Goal: Task Accomplishment & Management: Use online tool/utility

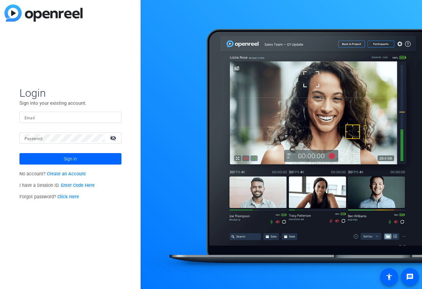
click at [65, 115] on input "Email" at bounding box center [71, 118] width 92 height 8
type input "jcho@openreel.com"
click at [19, 153] on button "Sign in" at bounding box center [70, 158] width 102 height 11
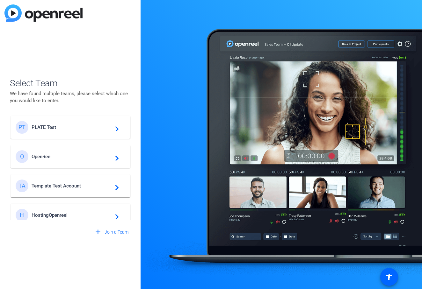
click at [63, 131] on div "PT PLATE Test navigate_next" at bounding box center [71, 127] width 110 height 13
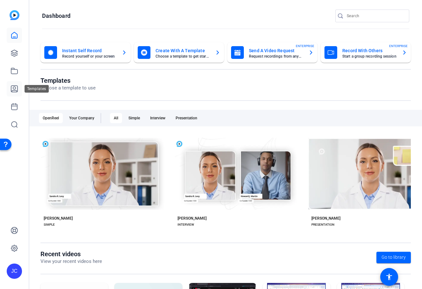
click at [11, 87] on icon at bounding box center [15, 89] width 8 height 8
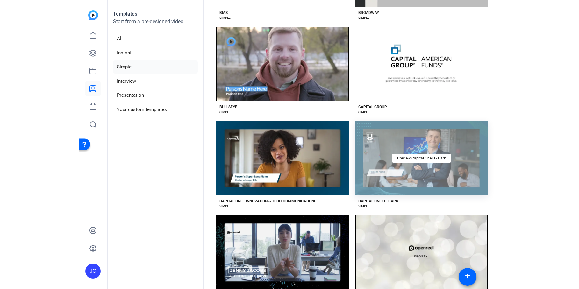
scroll to position [496, 0]
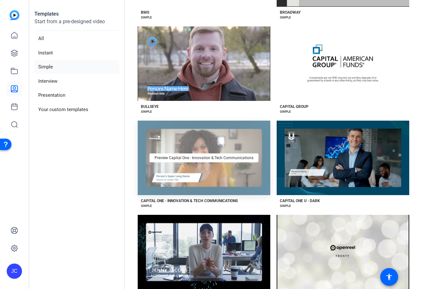
click at [248, 183] on div "Preview Capital One - Innovation & Tech Communications" at bounding box center [204, 158] width 133 height 75
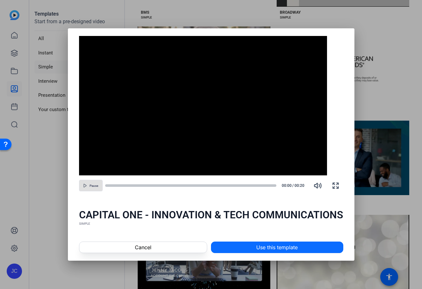
click at [226, 248] on span at bounding box center [277, 247] width 132 height 15
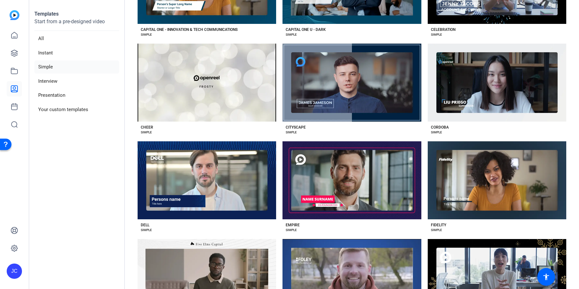
scroll to position [317, 0]
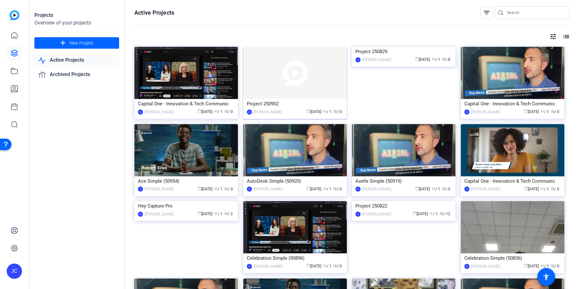
click at [338, 76] on img at bounding box center [295, 73] width 104 height 52
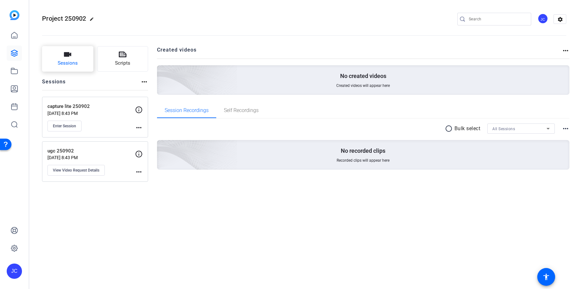
click at [70, 56] on icon "button" at bounding box center [67, 54] width 7 height 4
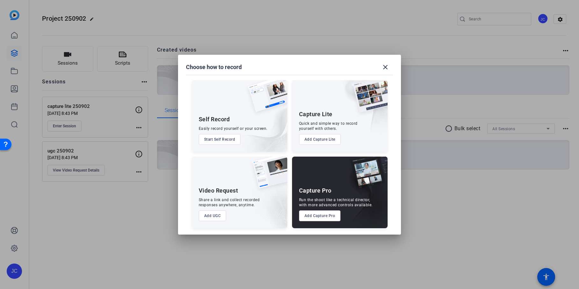
click at [224, 142] on button "Start Self Record" at bounding box center [220, 139] width 42 height 11
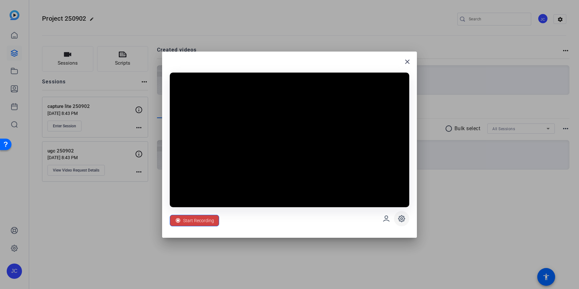
click at [400, 218] on icon at bounding box center [402, 219] width 8 height 8
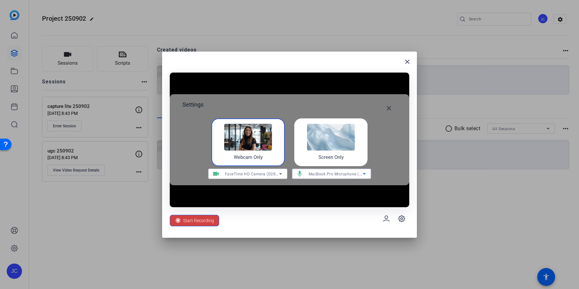
click at [365, 172] on icon at bounding box center [365, 174] width 8 height 8
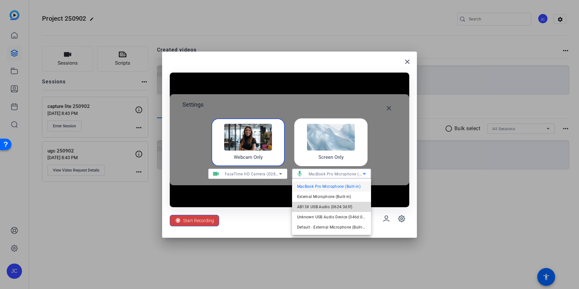
click at [340, 205] on span "AB13X USB Audio (0624:3d3f)" at bounding box center [324, 207] width 55 height 8
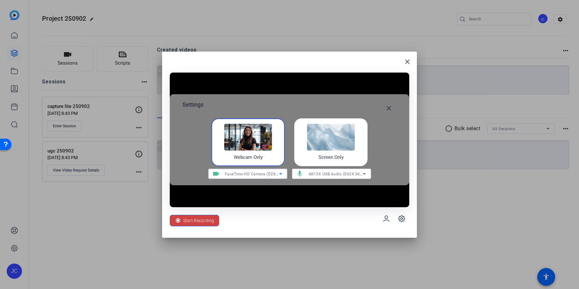
click at [272, 174] on span "FaceTime HD Camera (D288:[DATE])" at bounding box center [259, 173] width 68 height 5
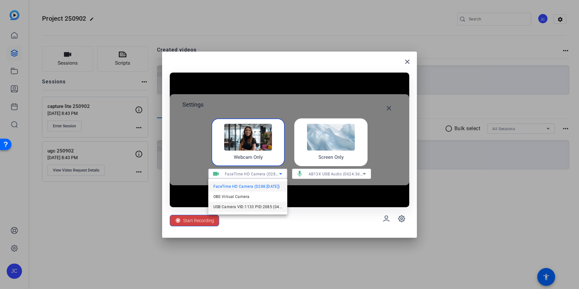
click at [256, 211] on span "USB Camera VID:1133 PID:2085 (046d:0825)" at bounding box center [247, 207] width 69 height 8
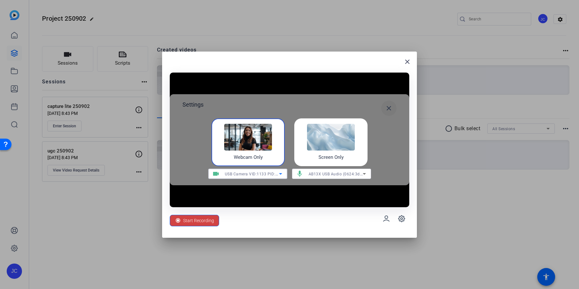
click at [391, 107] on mat-icon "close" at bounding box center [389, 108] width 8 height 8
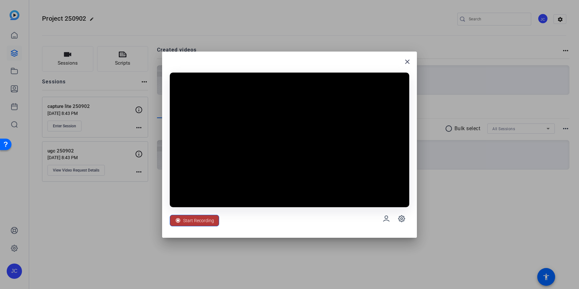
click at [201, 221] on span "Start Recording" at bounding box center [198, 221] width 31 height 12
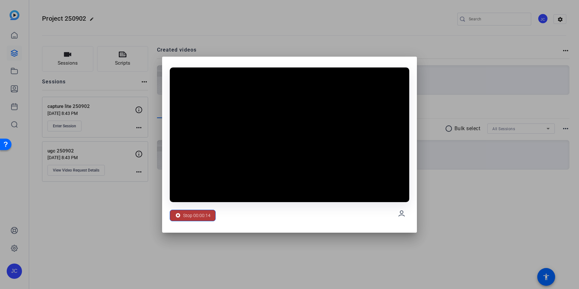
click at [193, 212] on span "Stop 00:00:14" at bounding box center [196, 216] width 27 height 12
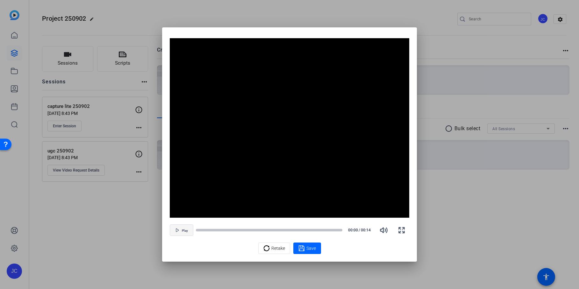
click at [186, 229] on span "Play" at bounding box center [185, 231] width 6 height 4
click at [276, 247] on span "Retake" at bounding box center [278, 248] width 14 height 12
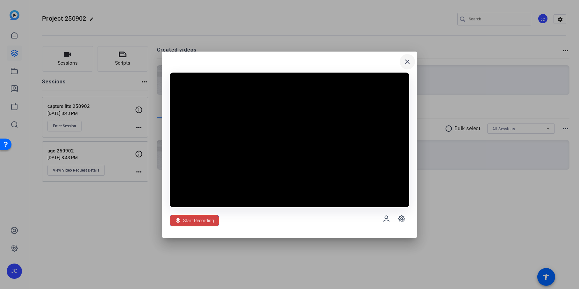
click at [408, 62] on mat-icon "close" at bounding box center [408, 62] width 8 height 8
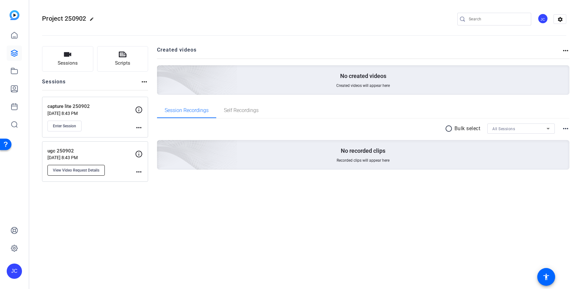
click at [92, 172] on span "View Video Request Details" at bounding box center [76, 170] width 47 height 5
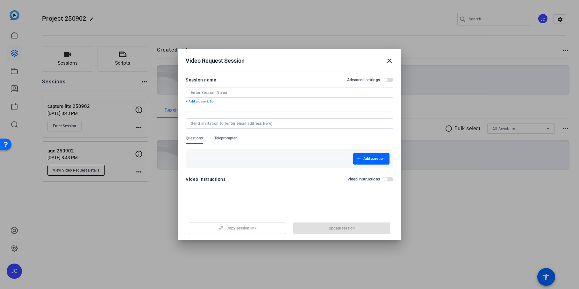
type input "ugc 250902"
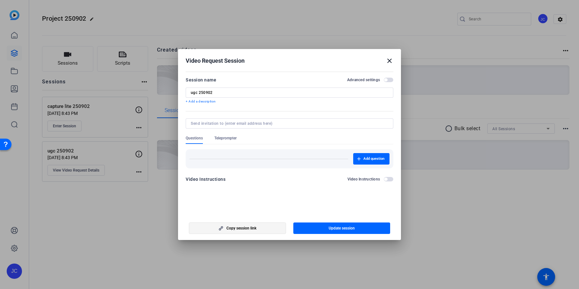
click at [265, 227] on span "button" at bounding box center [237, 228] width 97 height 15
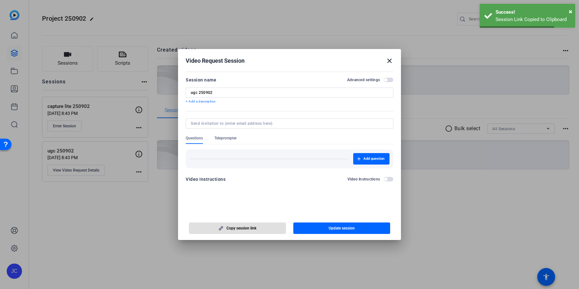
click at [390, 61] on mat-icon "close" at bounding box center [390, 61] width 8 height 8
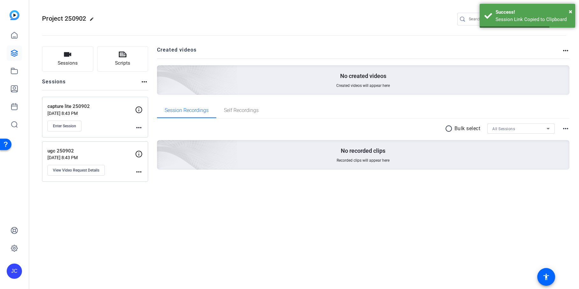
click at [390, 61] on div "Created videos more_horiz No created videos Created videos will appear here" at bounding box center [363, 70] width 413 height 49
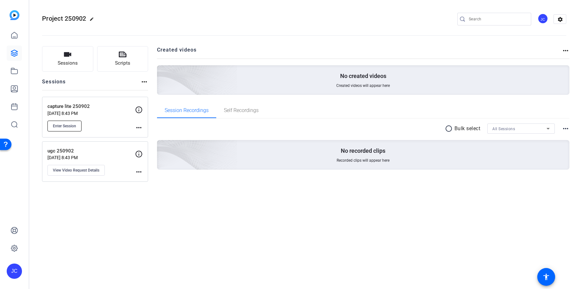
click at [68, 126] on span "Enter Session" at bounding box center [64, 126] width 23 height 5
click at [178, 211] on div "Project 250902 edit JC settings Sessions Scripts Sessions more_horiz capture li…" at bounding box center [304, 144] width 550 height 289
click at [66, 51] on icon "button" at bounding box center [68, 55] width 8 height 8
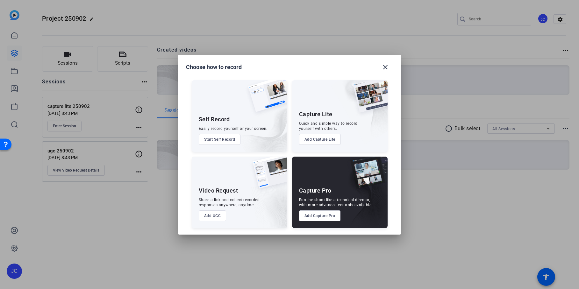
click at [327, 215] on button "Add Capture Pro" at bounding box center [320, 216] width 42 height 11
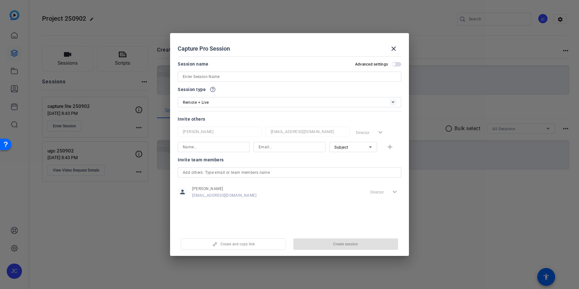
click at [255, 73] on input at bounding box center [289, 77] width 213 height 8
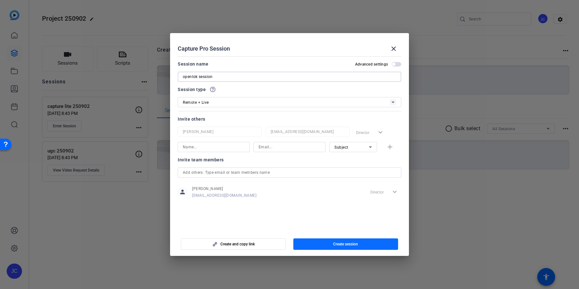
type input "opentok session"
click at [298, 244] on span "button" at bounding box center [345, 244] width 105 height 15
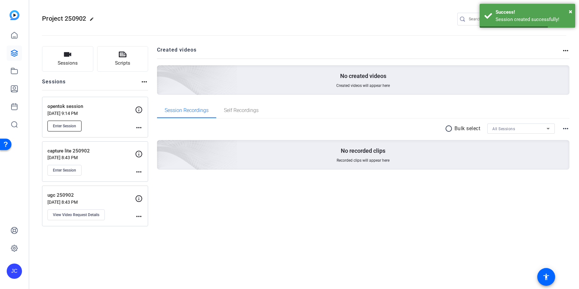
click at [68, 124] on span "Enter Session" at bounding box center [64, 126] width 23 height 5
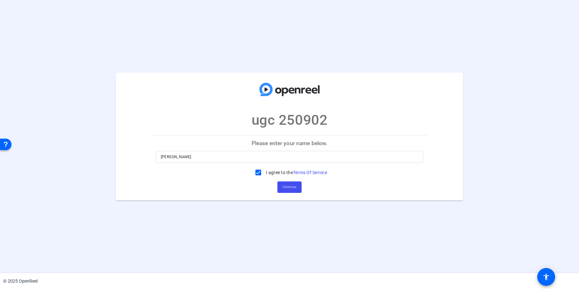
click at [284, 184] on span "Continue" at bounding box center [290, 188] width 14 height 10
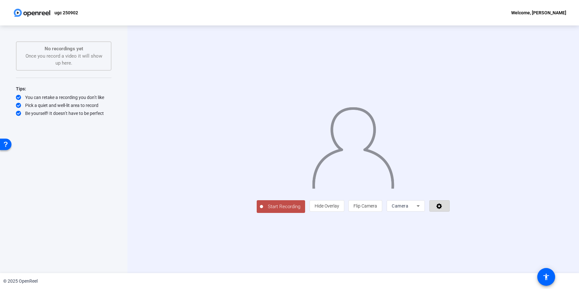
click at [443, 209] on icon at bounding box center [439, 206] width 7 height 6
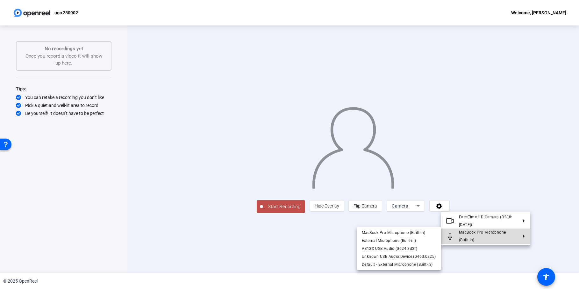
click at [516, 237] on span "MacBook Pro Microphone (Built-in)" at bounding box center [488, 236] width 59 height 15
click at [413, 244] on span "External Microphone (Built-in)" at bounding box center [399, 241] width 74 height 8
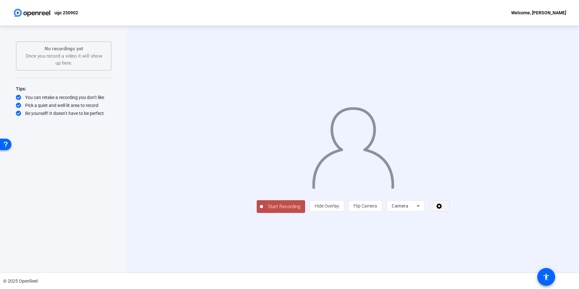
click at [443, 209] on icon at bounding box center [439, 206] width 7 height 6
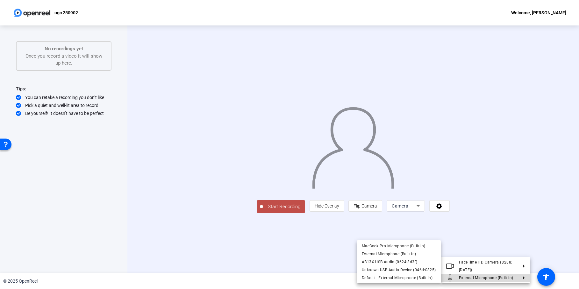
click at [498, 278] on span "External Microphone (Built-in)" at bounding box center [486, 278] width 54 height 4
click at [401, 264] on span "AB13X USB Audio (0624:3d3f)" at bounding box center [389, 262] width 55 height 4
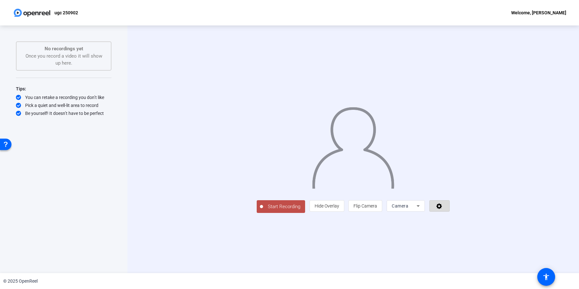
click at [450, 214] on span at bounding box center [440, 205] width 20 height 15
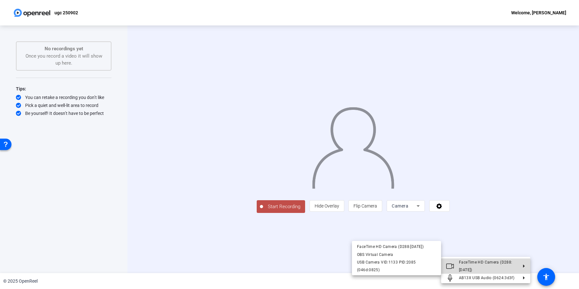
click at [499, 262] on span "FaceTime HD Camera (D288:[DATE])" at bounding box center [488, 266] width 59 height 15
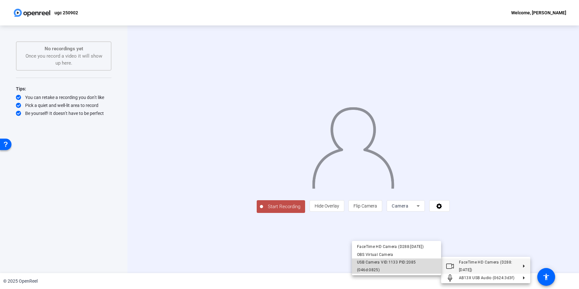
click at [415, 265] on div "USB Camera VID:1133 PID:2085 (046d:0825)" at bounding box center [396, 266] width 79 height 15
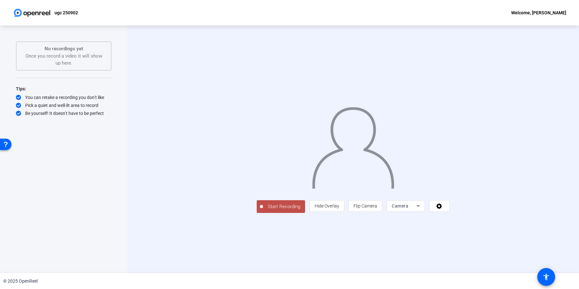
click at [263, 211] on span "Start Recording" at bounding box center [284, 206] width 42 height 7
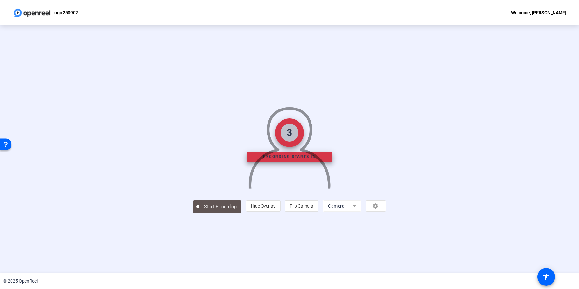
click at [199, 213] on div "Start Recording person Hide Overlay flip Flip Camera Camera" at bounding box center [289, 206] width 193 height 14
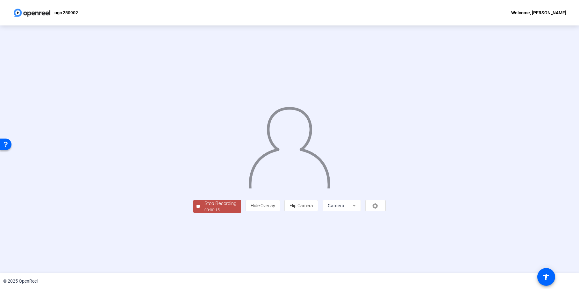
click at [205, 207] on div "Stop Recording" at bounding box center [221, 203] width 32 height 7
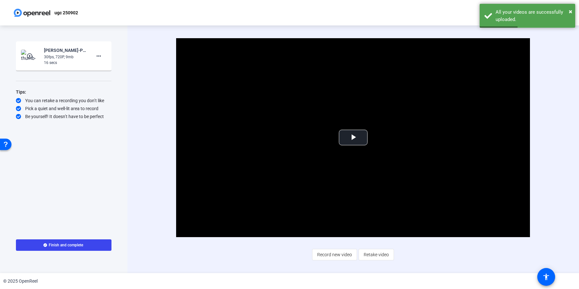
click at [33, 55] on mat-icon "play_circle_outline" at bounding box center [30, 56] width 8 height 6
click at [28, 54] on mat-icon "play_circle_outline" at bounding box center [30, 56] width 8 height 6
click at [353, 138] on span "Video Player" at bounding box center [353, 138] width 0 height 0
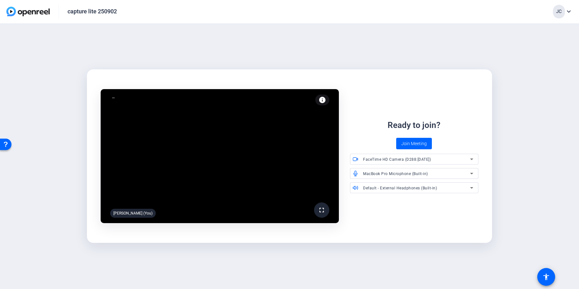
click at [325, 101] on mat-icon "info" at bounding box center [323, 100] width 8 height 8
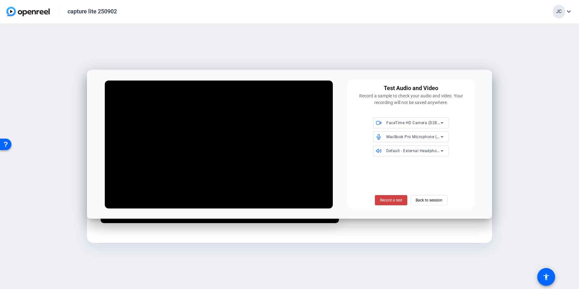
click at [385, 121] on div at bounding box center [379, 123] width 13 height 6
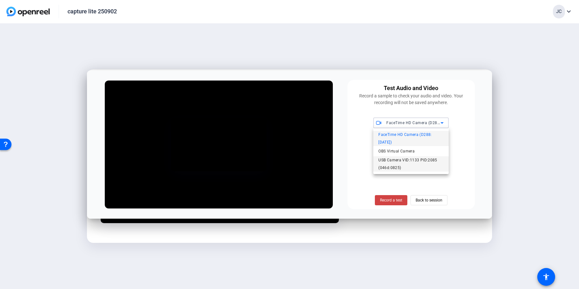
click at [394, 156] on span "USB Camera VID:1133 PID:2085 (046d:0825)" at bounding box center [410, 163] width 65 height 15
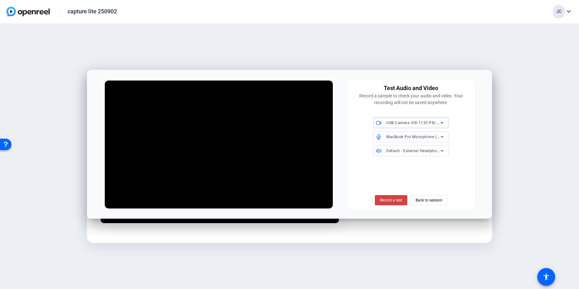
click at [366, 162] on div "Record a test Back to session" at bounding box center [411, 184] width 120 height 44
click at [399, 137] on span "MacBook Pro Microphone (Built-in)" at bounding box center [418, 136] width 65 height 5
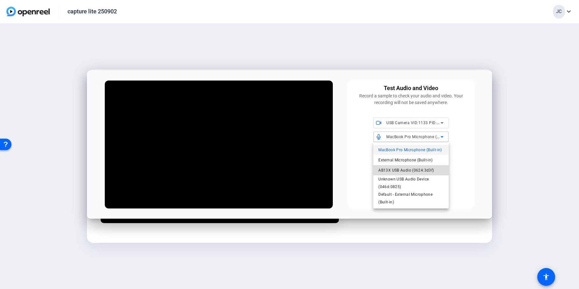
click at [394, 171] on span "AB13X USB Audio (0624:3d3f)" at bounding box center [405, 171] width 55 height 8
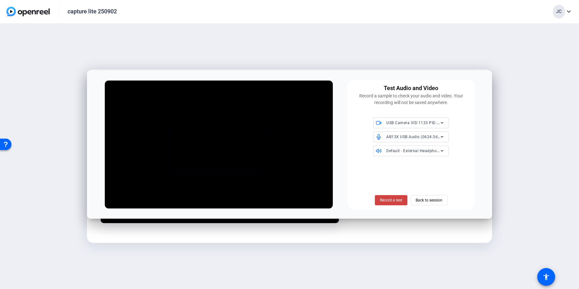
click at [394, 171] on div "Record a test Back to session" at bounding box center [411, 184] width 120 height 44
click at [403, 152] on span "Default - External Headphones (Built-in)" at bounding box center [423, 150] width 74 height 5
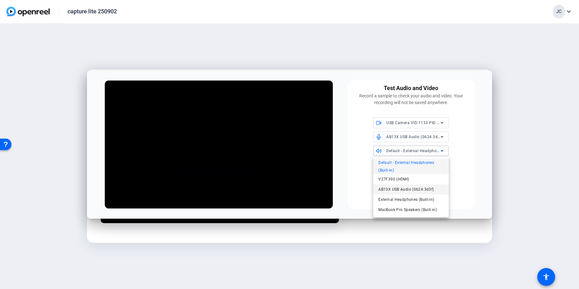
click at [401, 190] on span "AB13X USB Audio (0624:3d3f)" at bounding box center [405, 190] width 55 height 8
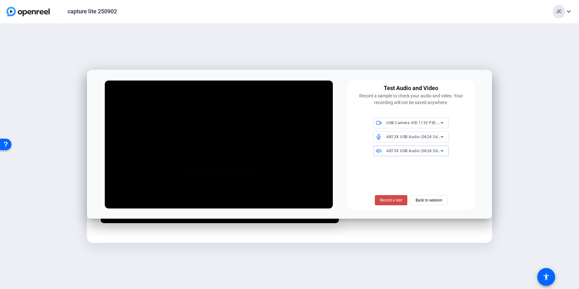
click at [396, 199] on span "Record a test" at bounding box center [391, 201] width 22 height 6
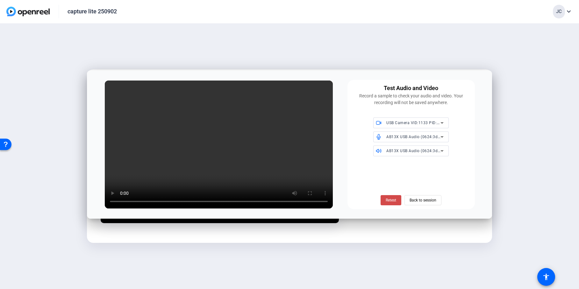
click at [392, 198] on span "Retest" at bounding box center [391, 201] width 11 height 6
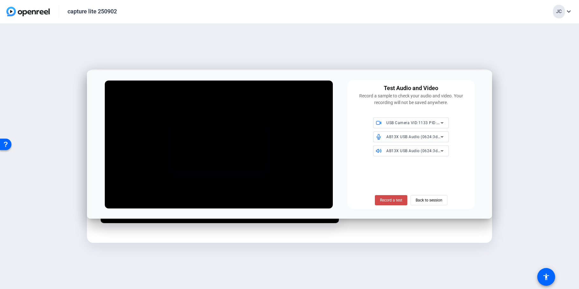
click at [392, 200] on span "Record a test" at bounding box center [391, 201] width 22 height 6
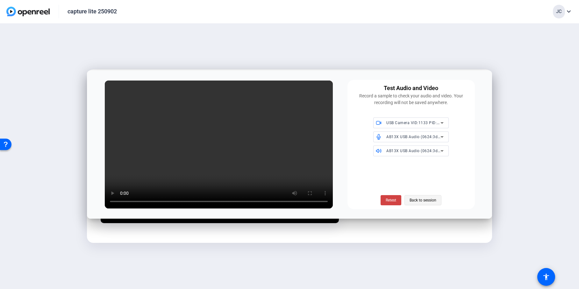
click at [423, 197] on span "Back to session" at bounding box center [423, 200] width 27 height 12
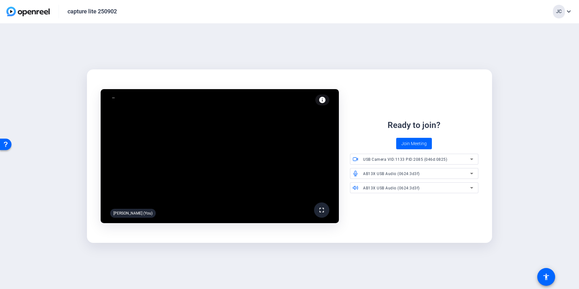
click at [404, 161] on span "USB Camera VID:1133 PID:2085 (046d:0825)" at bounding box center [405, 159] width 84 height 4
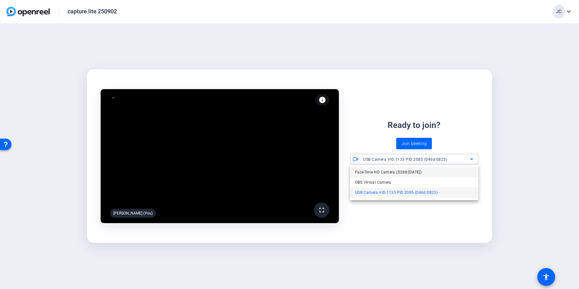
click at [402, 173] on span "FaceTime HD Camera (D288:[DATE])" at bounding box center [388, 173] width 67 height 8
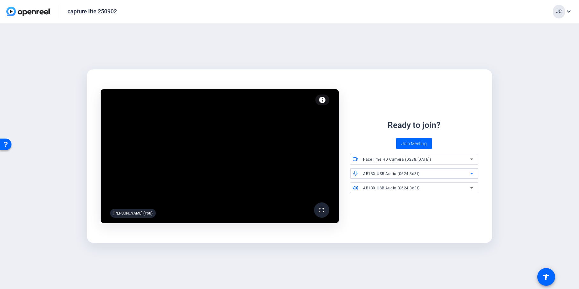
click at [402, 173] on span "AB13X USB Audio (0624:3d3f)" at bounding box center [391, 174] width 57 height 4
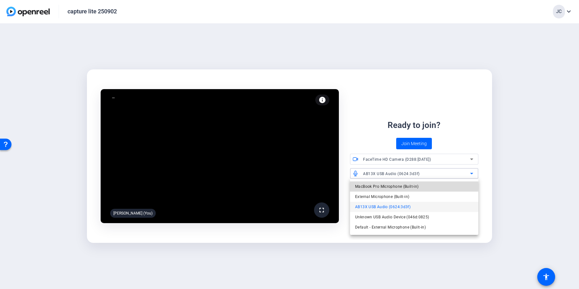
click at [400, 187] on span "MacBook Pro Microphone (Built-in)" at bounding box center [386, 187] width 63 height 8
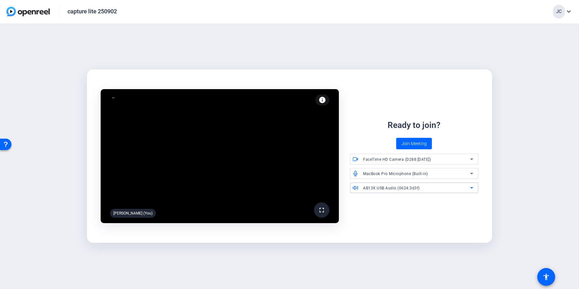
click at [398, 190] on span "AB13X USB Audio (0624:3d3f)" at bounding box center [391, 188] width 57 height 4
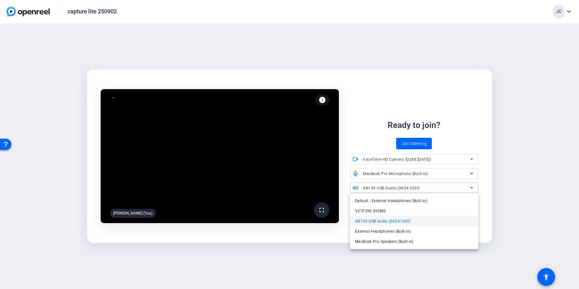
click at [395, 222] on span "AB13X USB Audio (0624:3d3f)" at bounding box center [382, 222] width 55 height 8
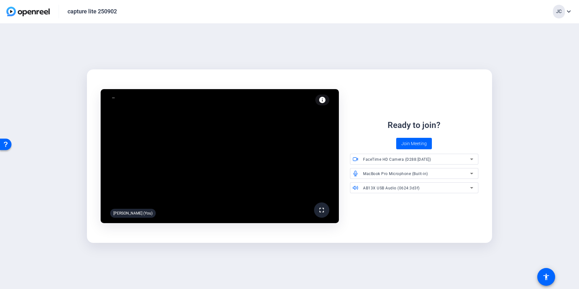
click at [477, 122] on div "Ready to join? Join Meeting" at bounding box center [414, 134] width 128 height 30
click at [416, 146] on span "Join Meeting" at bounding box center [413, 143] width 25 height 7
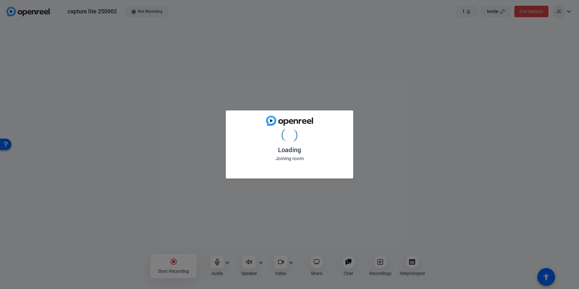
click at [295, 264] on div "Loading Joining room" at bounding box center [289, 144] width 579 height 289
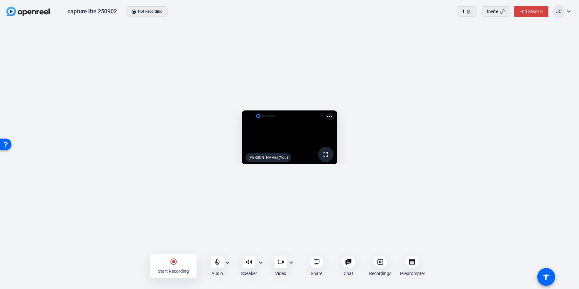
click at [293, 264] on mat-icon "expand_more" at bounding box center [291, 263] width 8 height 8
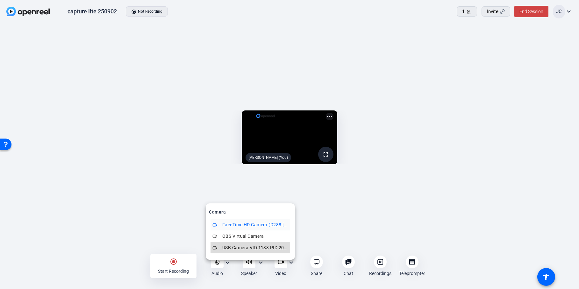
click at [285, 251] on span "USB Camera VID:1133 PID:2085 (046d:0825)" at bounding box center [255, 248] width 66 height 8
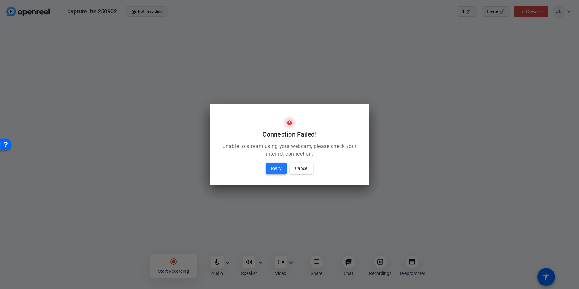
click at [280, 168] on span "Retry" at bounding box center [276, 169] width 11 height 8
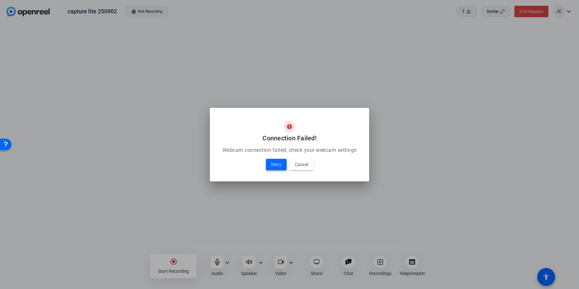
click at [280, 167] on span "Retry" at bounding box center [276, 165] width 11 height 8
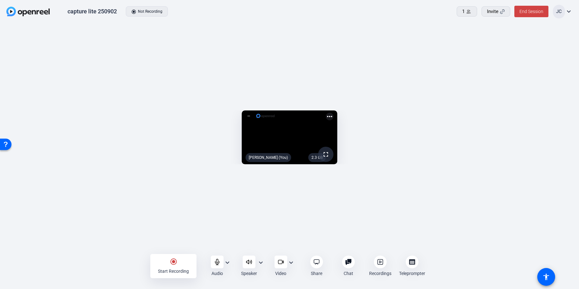
click at [229, 265] on mat-icon "expand_more" at bounding box center [228, 263] width 8 height 8
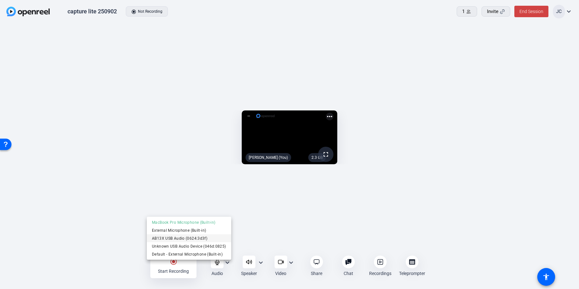
click at [211, 237] on span "AB13X USB Audio (0624:3d3f)" at bounding box center [189, 238] width 74 height 8
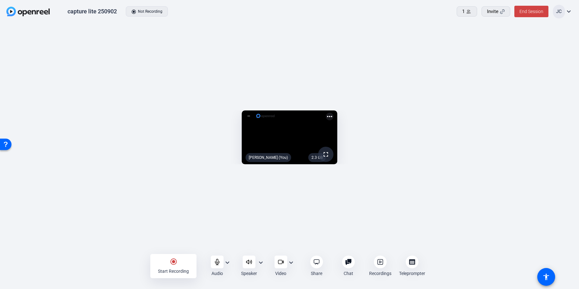
click at [260, 263] on mat-icon "expand_more" at bounding box center [261, 263] width 8 height 8
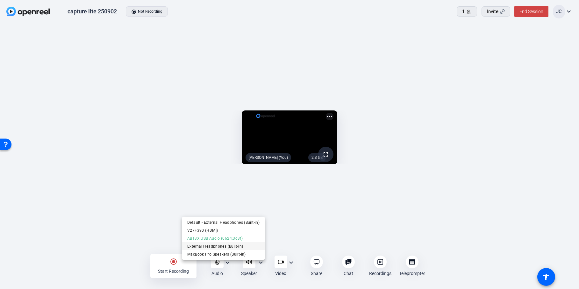
click at [251, 247] on span "External Headphones (Built-in)" at bounding box center [223, 246] width 72 height 8
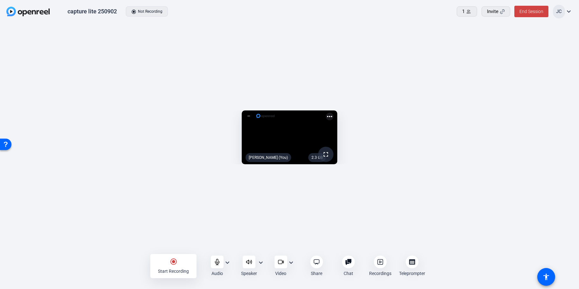
click at [172, 262] on mat-icon "radio_button_checked" at bounding box center [174, 262] width 8 height 8
click at [175, 260] on mat-icon "stop_circle" at bounding box center [174, 262] width 8 height 8
click at [377, 262] on icon at bounding box center [380, 262] width 6 height 6
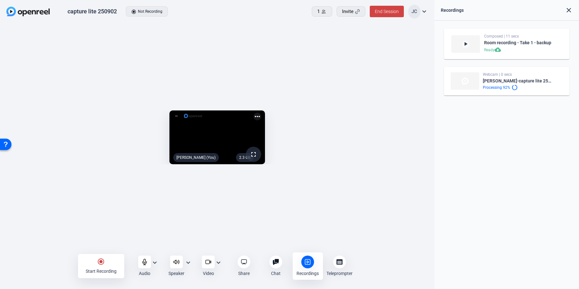
click at [466, 44] on mat-icon "play_arrow" at bounding box center [466, 44] width 6 height 6
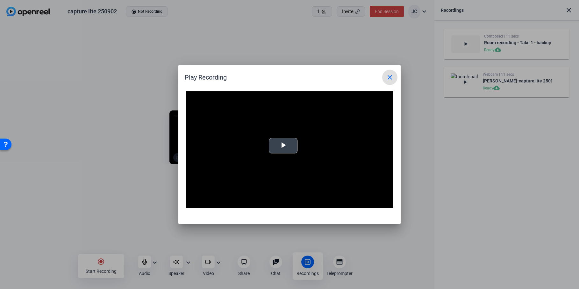
click at [284, 135] on video "Video Player" at bounding box center [289, 149] width 207 height 117
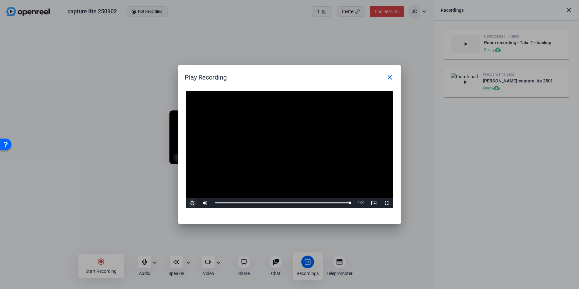
click at [195, 203] on span "Video Player" at bounding box center [192, 203] width 13 height 0
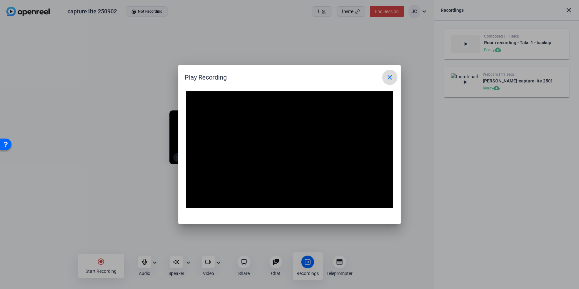
click at [391, 77] on mat-icon "close" at bounding box center [390, 78] width 8 height 8
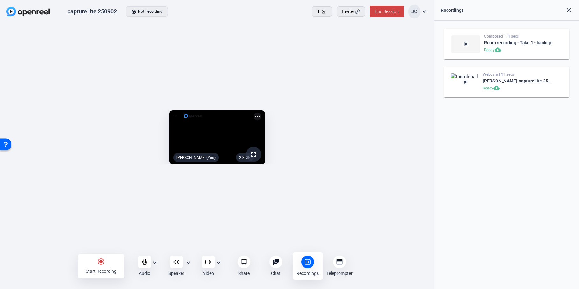
click at [218, 263] on mat-icon "expand_more" at bounding box center [219, 263] width 8 height 8
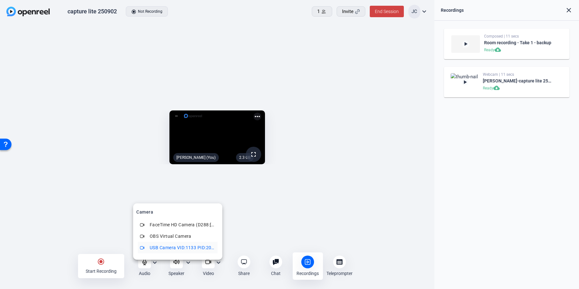
click at [470, 82] on div at bounding box center [289, 144] width 579 height 289
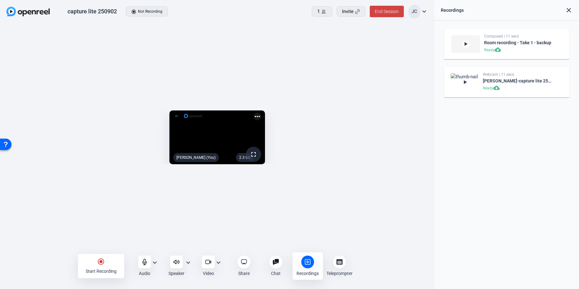
click at [466, 81] on mat-icon "play_arrow" at bounding box center [465, 82] width 6 height 6
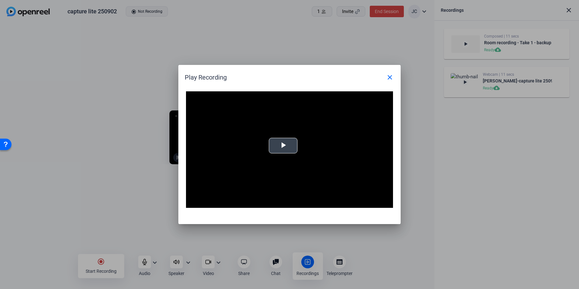
click at [283, 146] on span "Video Player" at bounding box center [283, 146] width 0 height 0
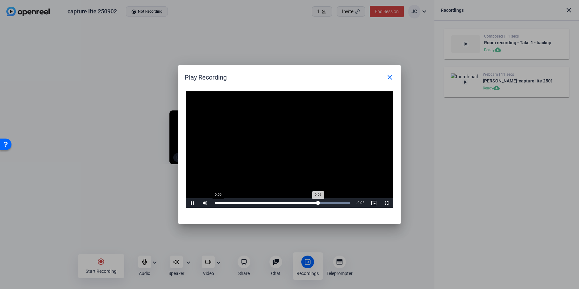
click at [218, 201] on div "Loaded : 100.00% 0:00 0:08" at bounding box center [283, 203] width 142 height 10
click at [216, 204] on div "Loaded : 100.00% 0:00 0:10" at bounding box center [283, 203] width 142 height 10
drag, startPoint x: 392, startPoint y: 78, endPoint x: 398, endPoint y: 80, distance: 5.7
click at [392, 77] on mat-icon "close" at bounding box center [390, 78] width 8 height 8
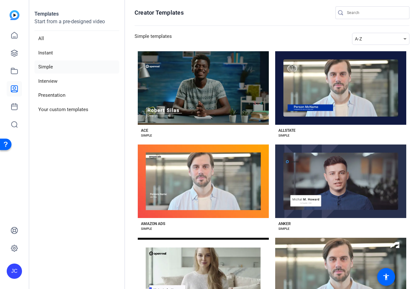
click at [81, 176] on aside "Templates Start from a pre-designed video All Instant Simple Interview Presenta…" at bounding box center [77, 144] width 96 height 289
click at [67, 168] on aside "Templates Start from a pre-designed video All Instant Simple Interview Presenta…" at bounding box center [77, 144] width 96 height 289
click at [81, 164] on aside "Templates Start from a pre-designed video All Instant Simple Interview Presenta…" at bounding box center [77, 144] width 96 height 289
click at [67, 176] on aside "Templates Start from a pre-designed video All Instant Simple Interview Presenta…" at bounding box center [77, 144] width 96 height 289
